Goal: Transaction & Acquisition: Subscribe to service/newsletter

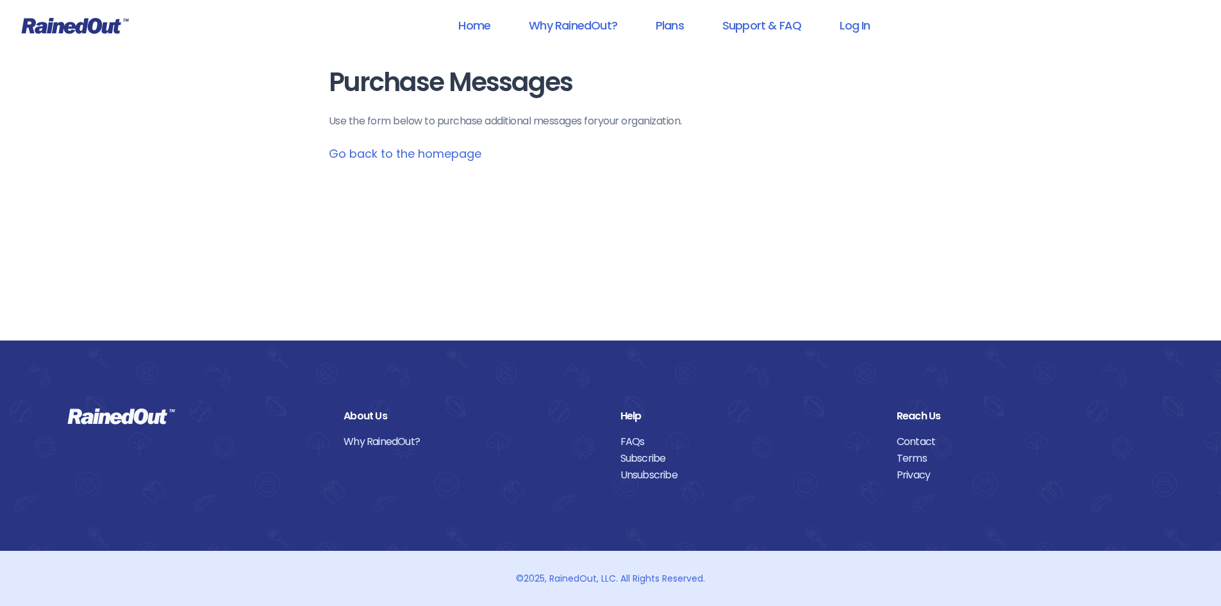
click at [364, 153] on link "Go back to the homepage" at bounding box center [405, 154] width 153 height 16
click at [477, 22] on link "Home" at bounding box center [474, 25] width 65 height 29
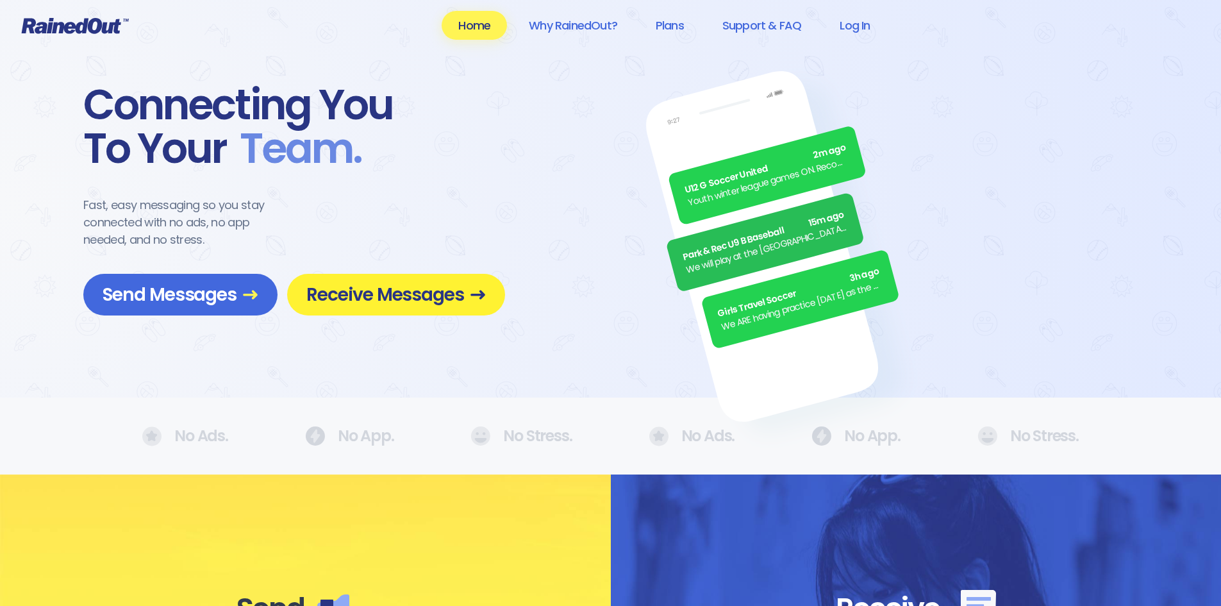
click at [381, 308] on link "Receive Messages" at bounding box center [396, 295] width 218 height 42
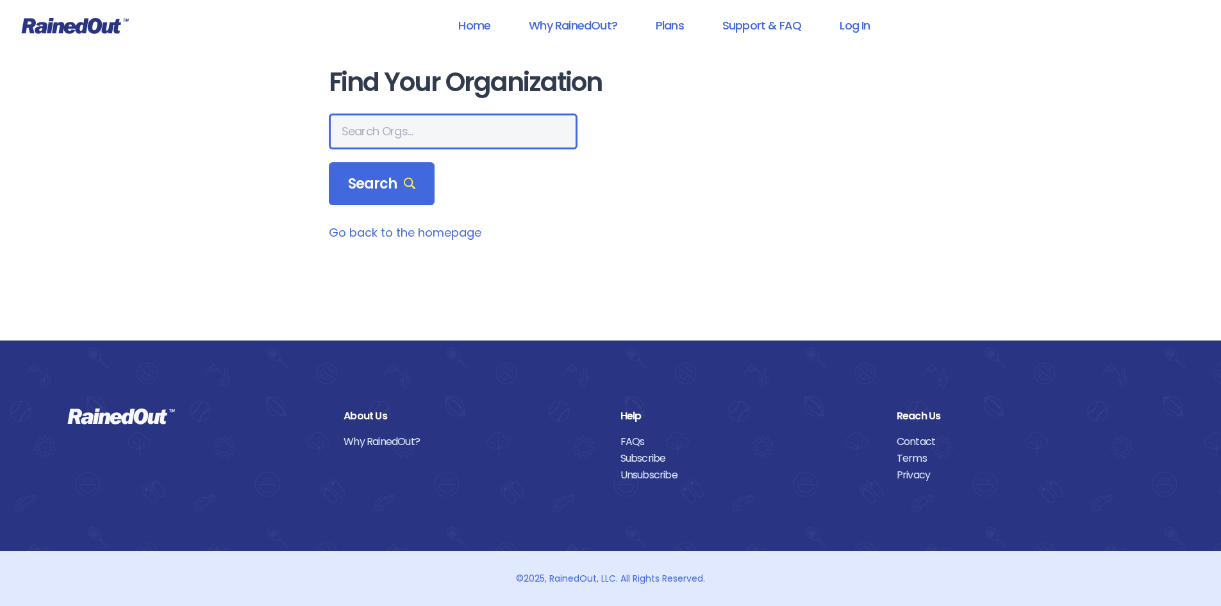
click at [399, 137] on input "text" at bounding box center [453, 131] width 249 height 36
type input "chesapeake soccer club"
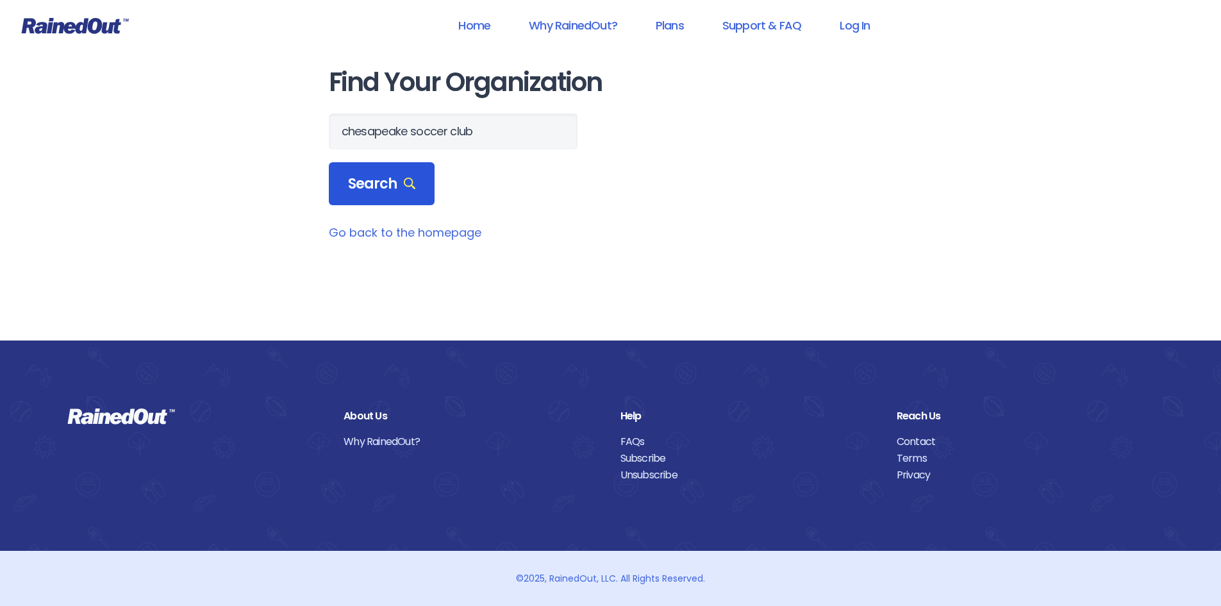
click at [385, 183] on span "Search" at bounding box center [382, 184] width 68 height 18
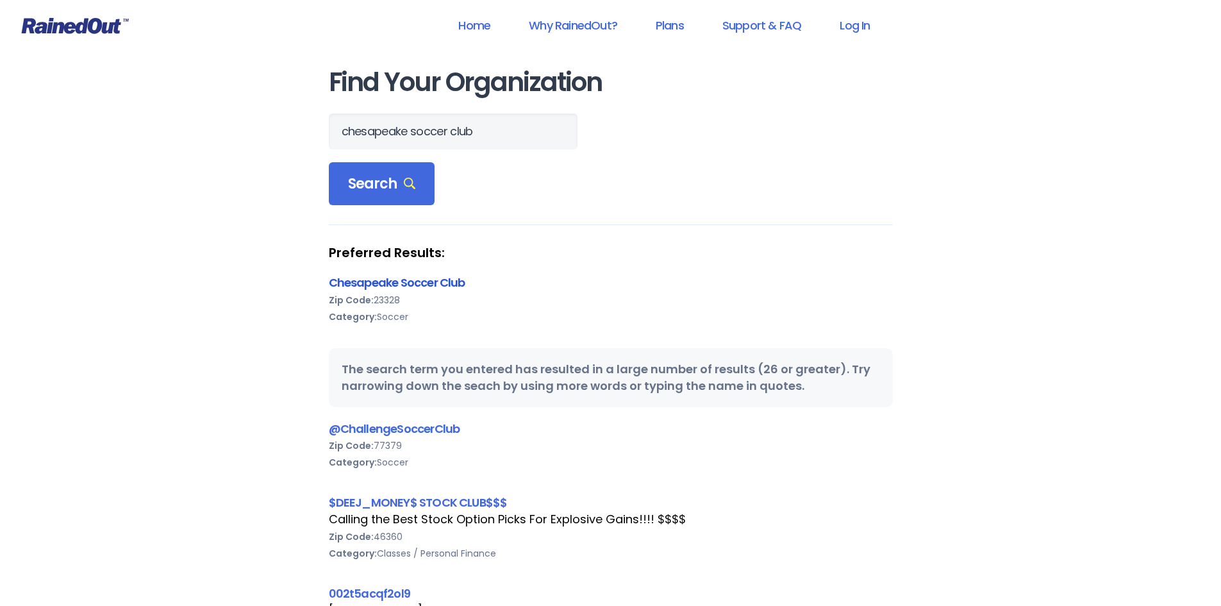
click at [454, 282] on link "Chesapeake Soccer Club" at bounding box center [397, 282] width 137 height 16
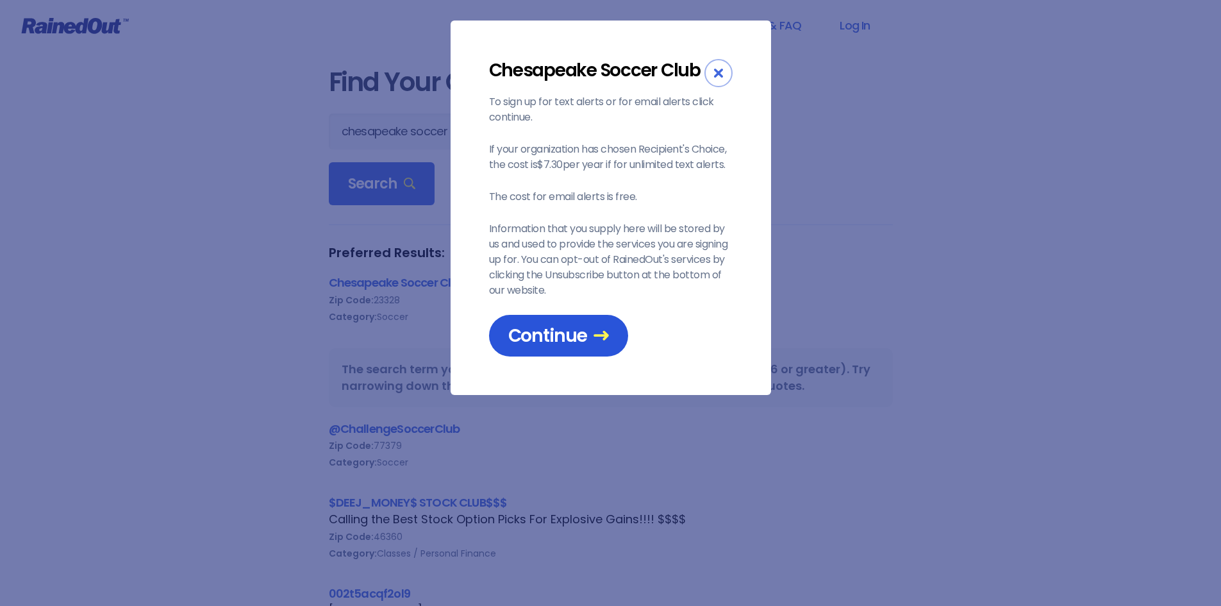
click at [564, 338] on span "Continue" at bounding box center [558, 335] width 101 height 22
